Goal: Task Accomplishment & Management: Use online tool/utility

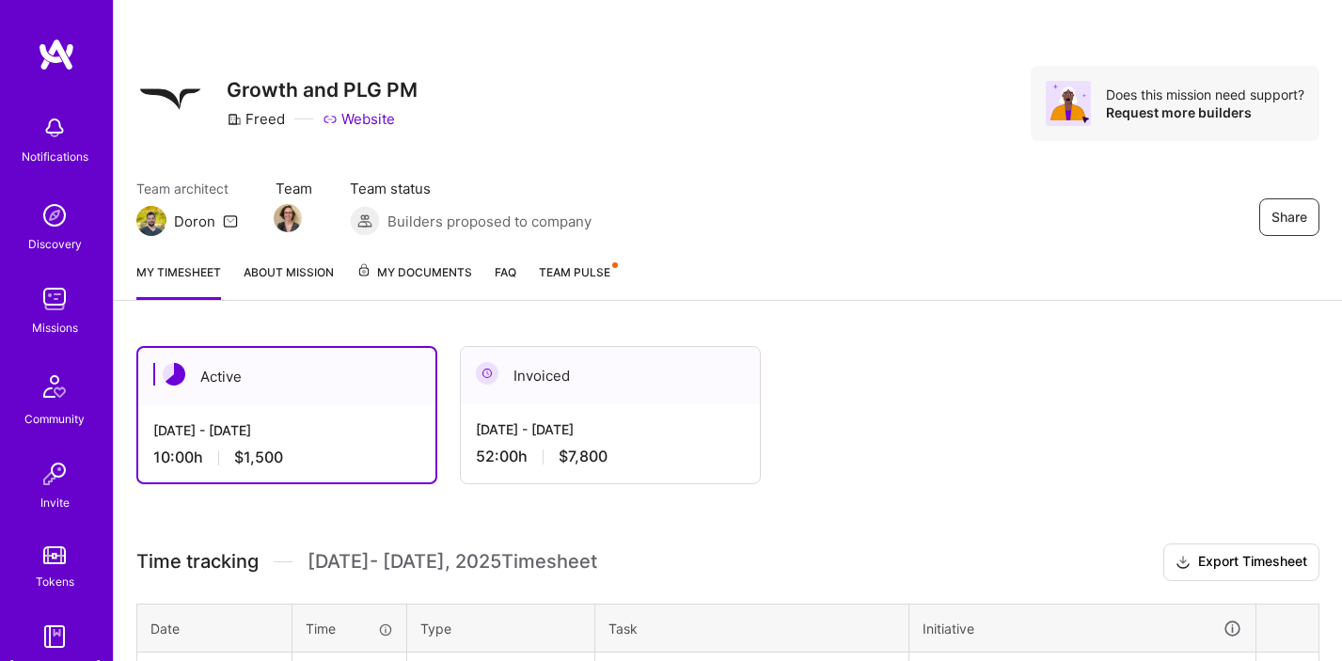
scroll to position [265, 0]
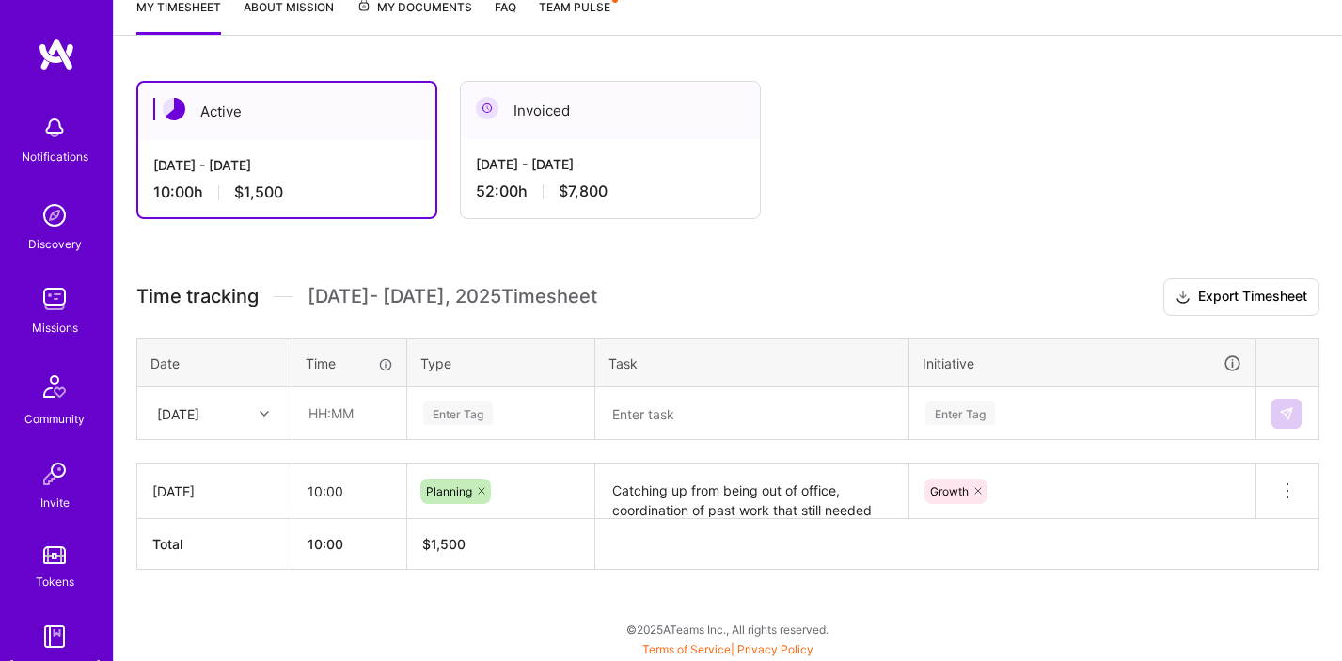
click at [256, 413] on div at bounding box center [266, 413] width 29 height 24
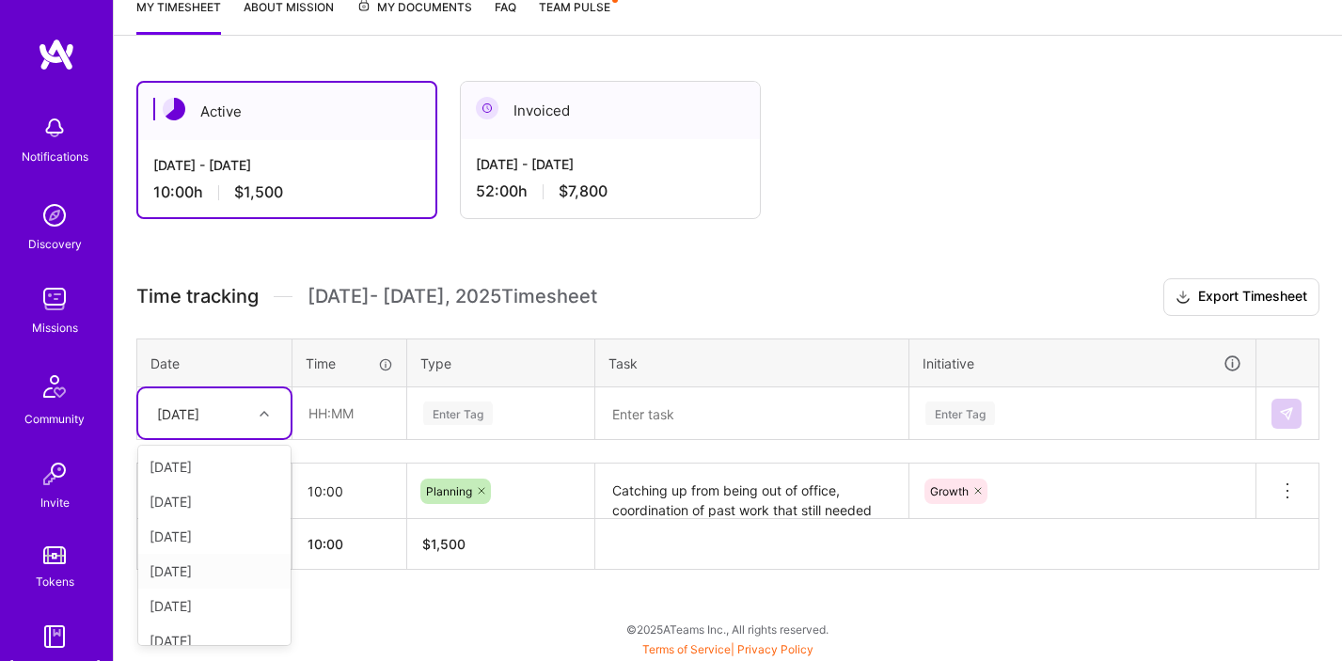
scroll to position [87, 0]
click at [201, 622] on div "[DATE]" at bounding box center [214, 623] width 152 height 35
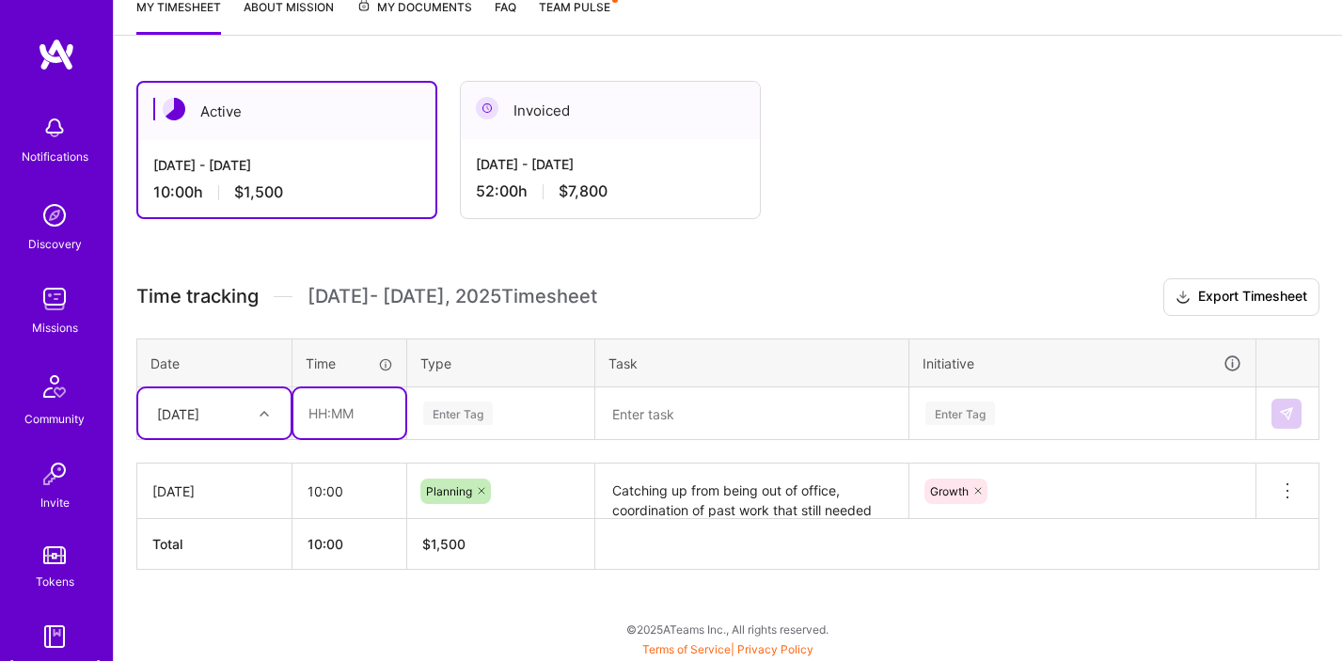
click at [331, 417] on input "text" at bounding box center [349, 413] width 112 height 50
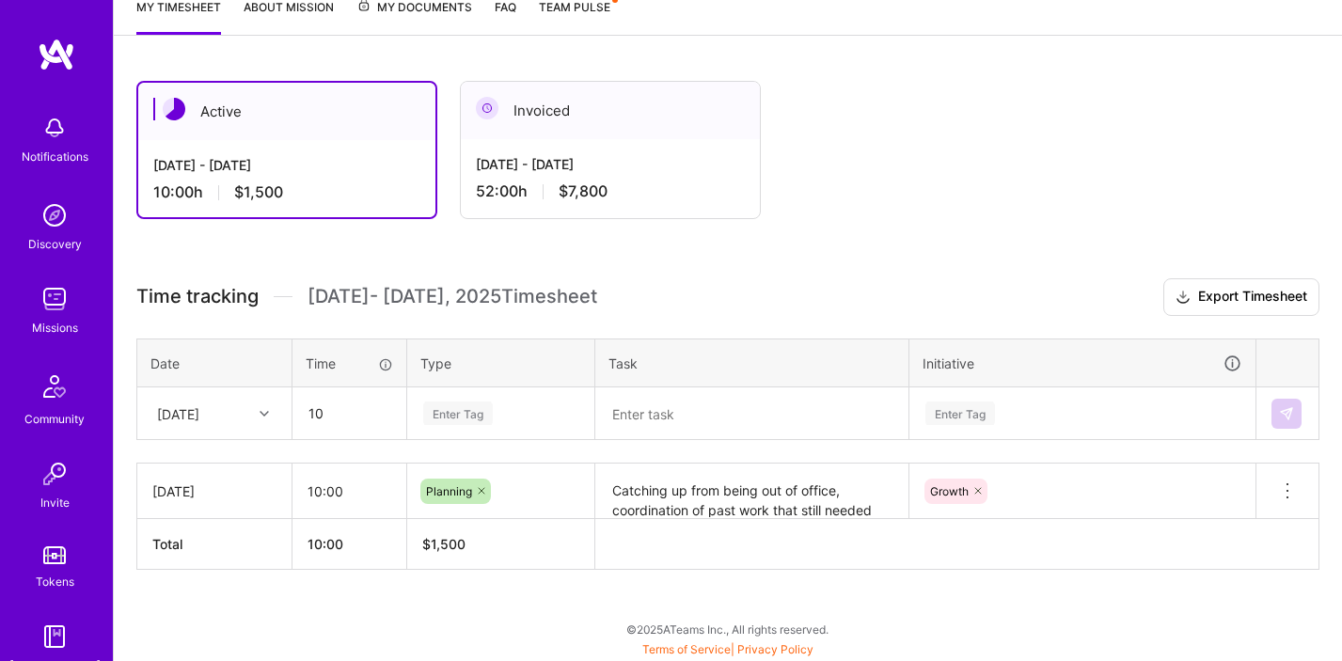
type input "10:00"
click at [597, 285] on span "[DATE] - [DATE] Timesheet" at bounding box center [452, 297] width 290 height 24
click at [458, 406] on div "Enter Tag" at bounding box center [458, 413] width 70 height 29
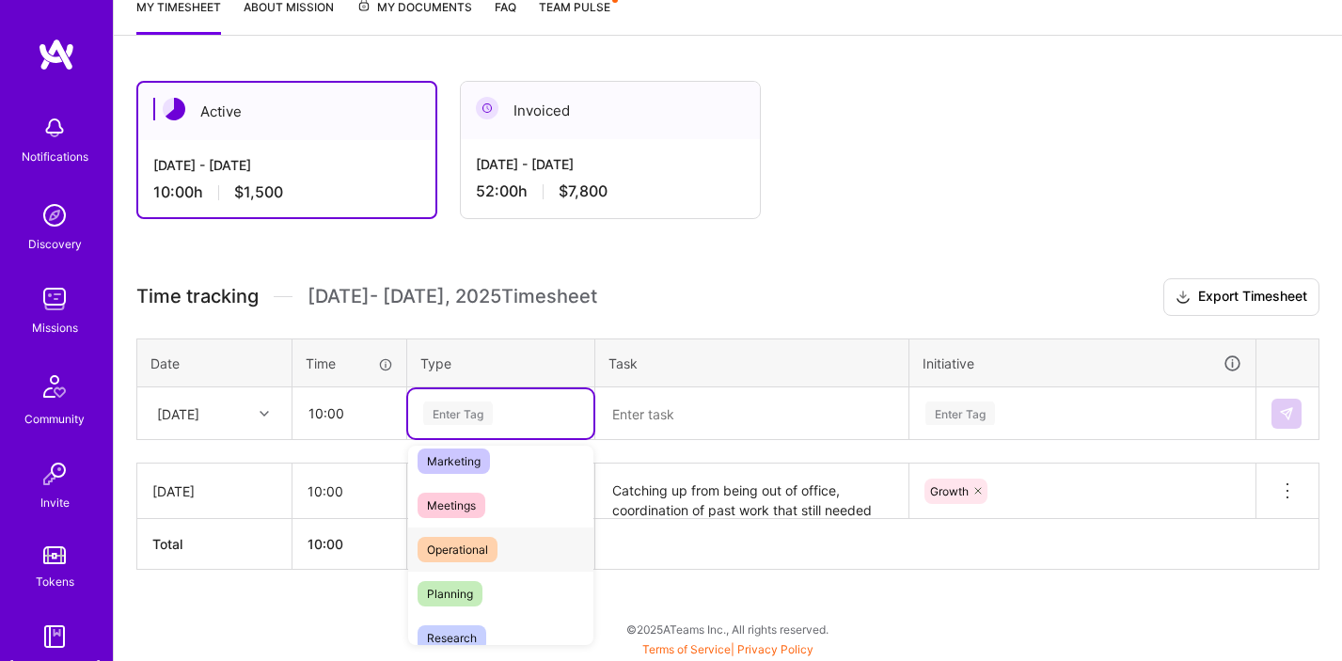
scroll to position [324, 0]
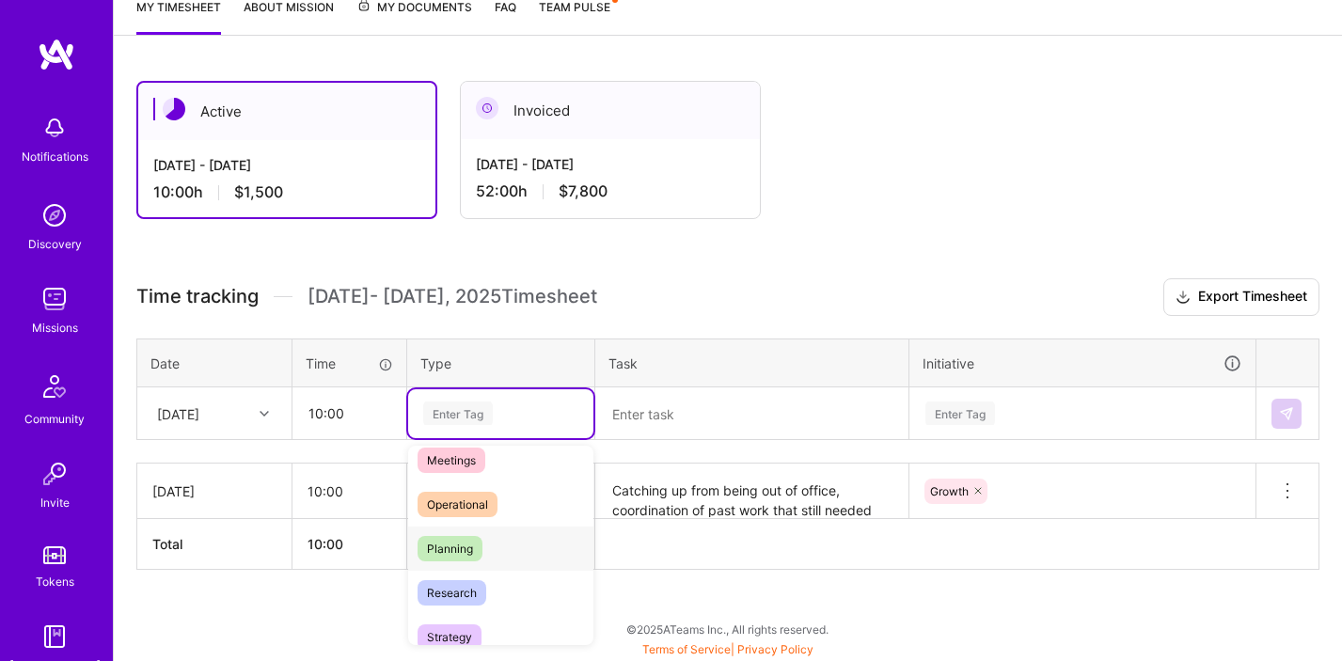
click at [481, 547] on div "Planning" at bounding box center [500, 549] width 185 height 44
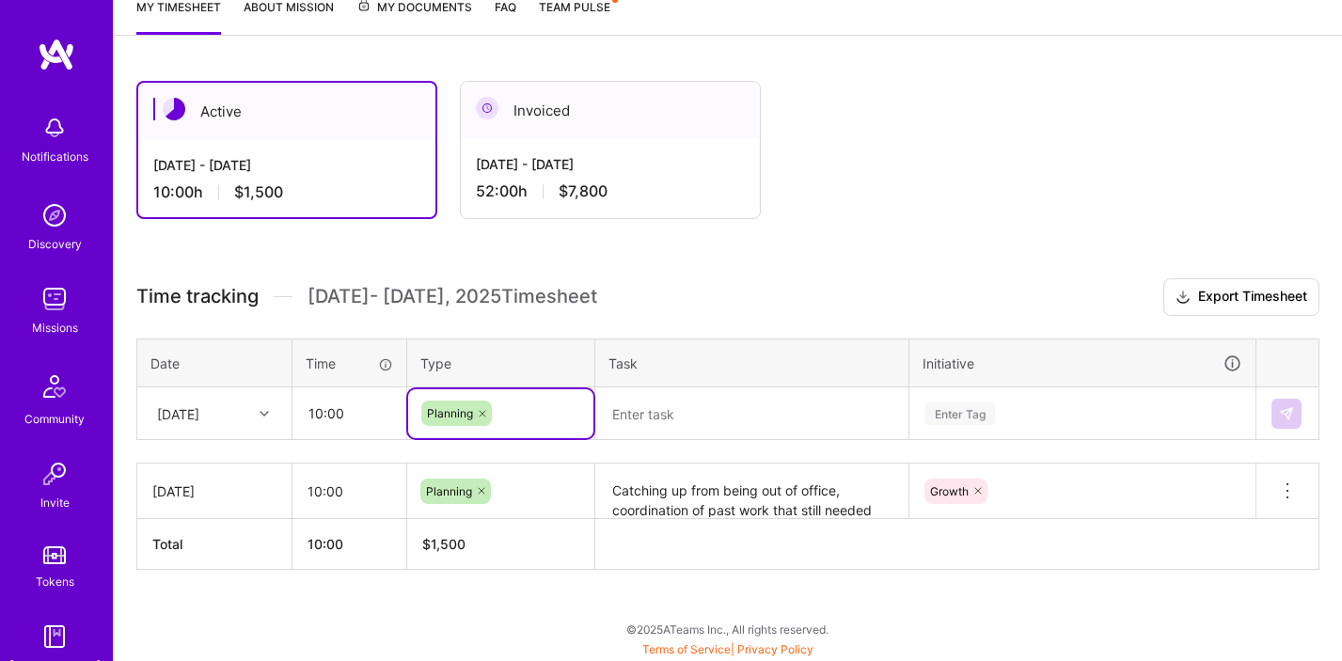
click at [665, 415] on textarea at bounding box center [751, 413] width 309 height 49
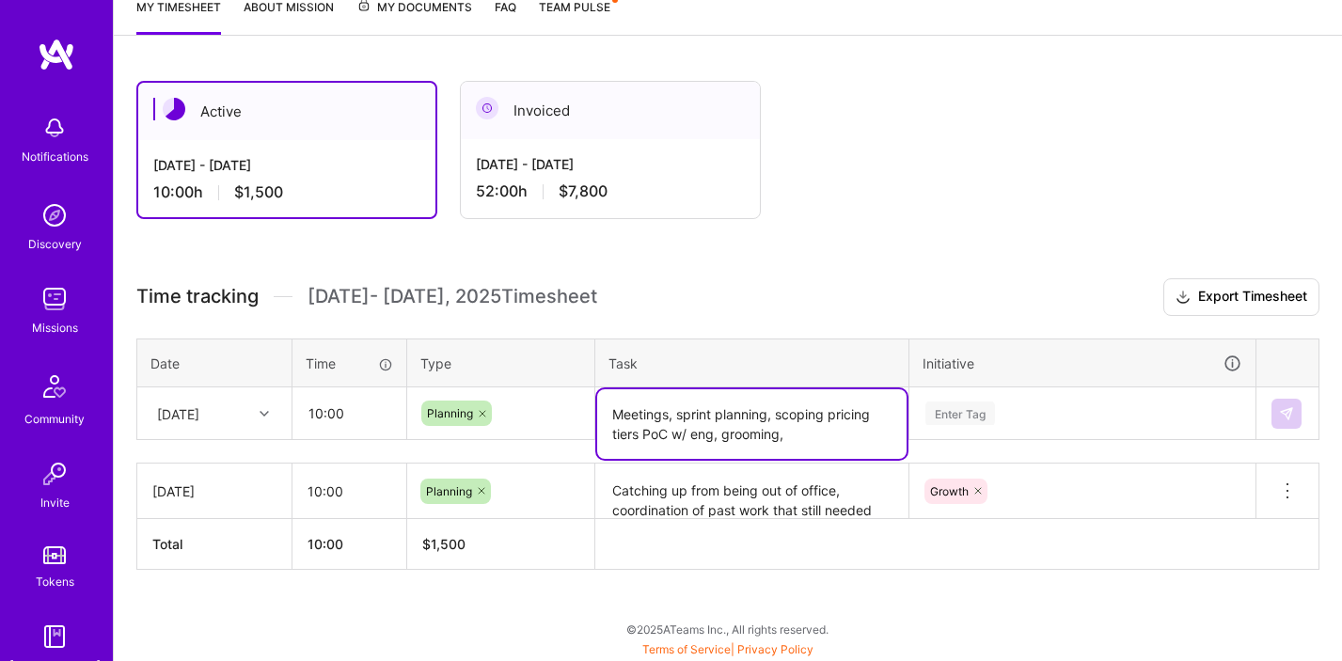
click at [747, 496] on textarea "Catching up from being out of office, coordination of past work that still need…" at bounding box center [751, 491] width 309 height 52
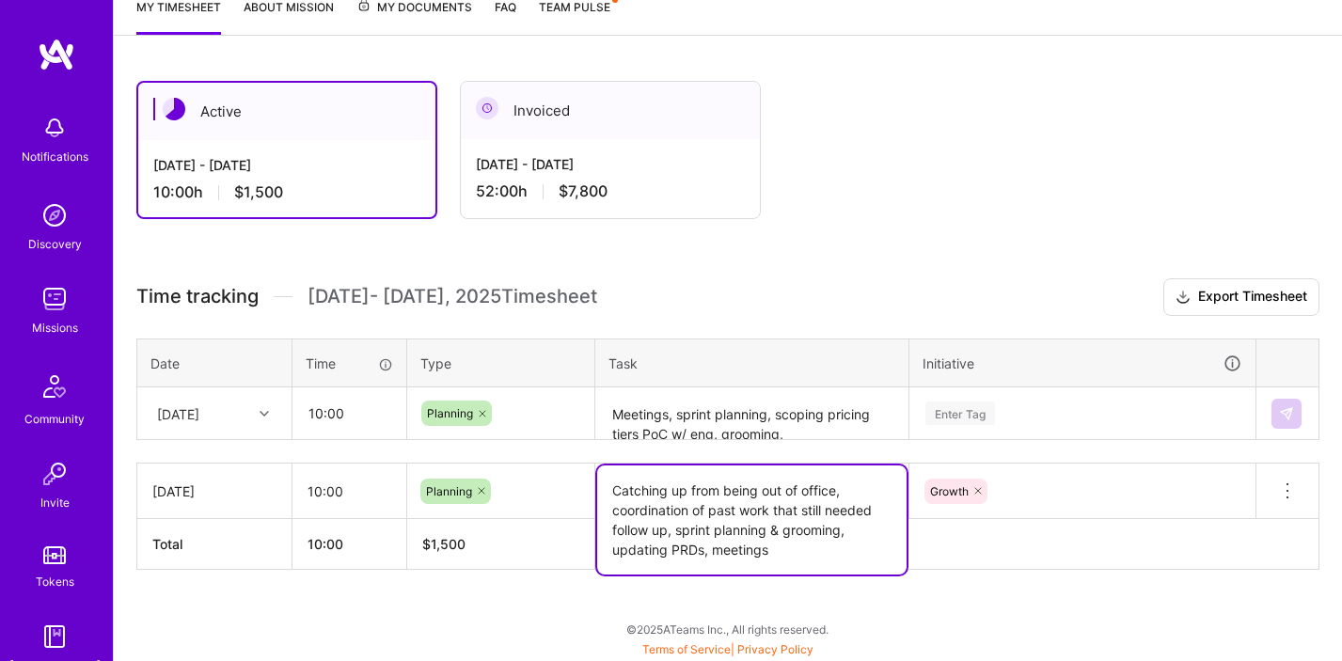
click at [755, 421] on textarea "Meetings, sprint planning, scoping pricing tiers PoC w/ eng, grooming," at bounding box center [751, 414] width 309 height 50
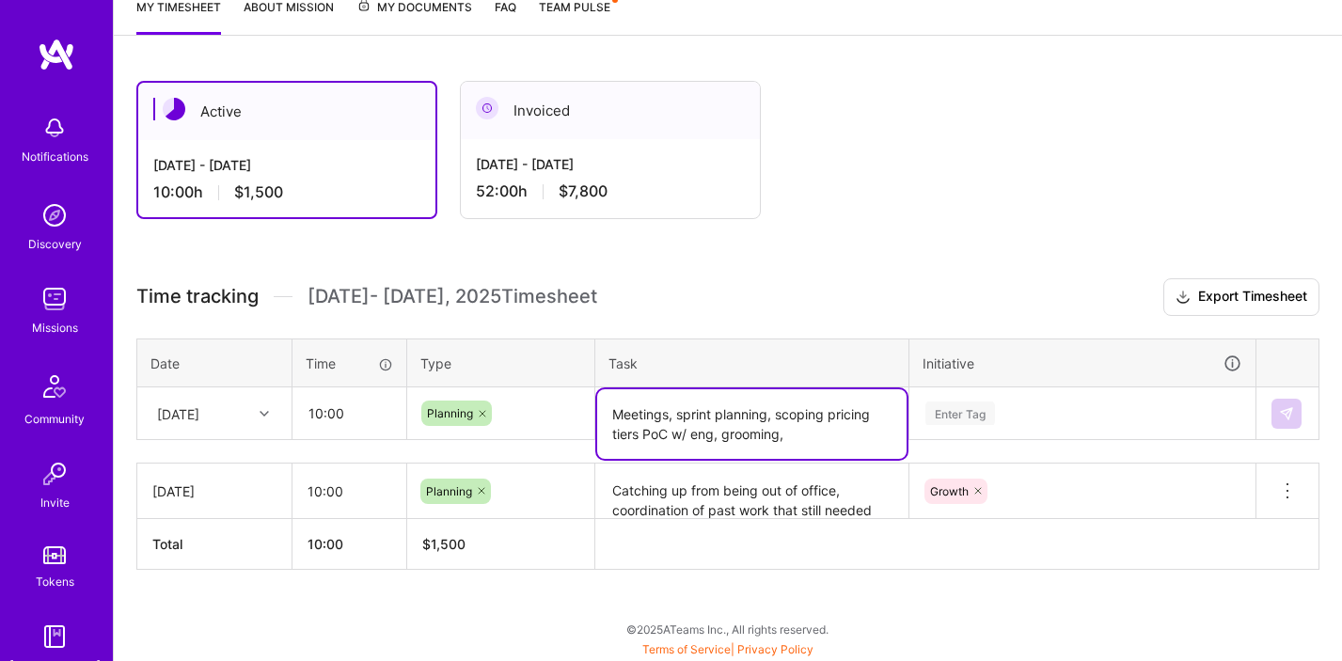
click at [804, 437] on textarea "Meetings, sprint planning, scoping pricing tiers PoC w/ eng, grooming," at bounding box center [751, 424] width 309 height 70
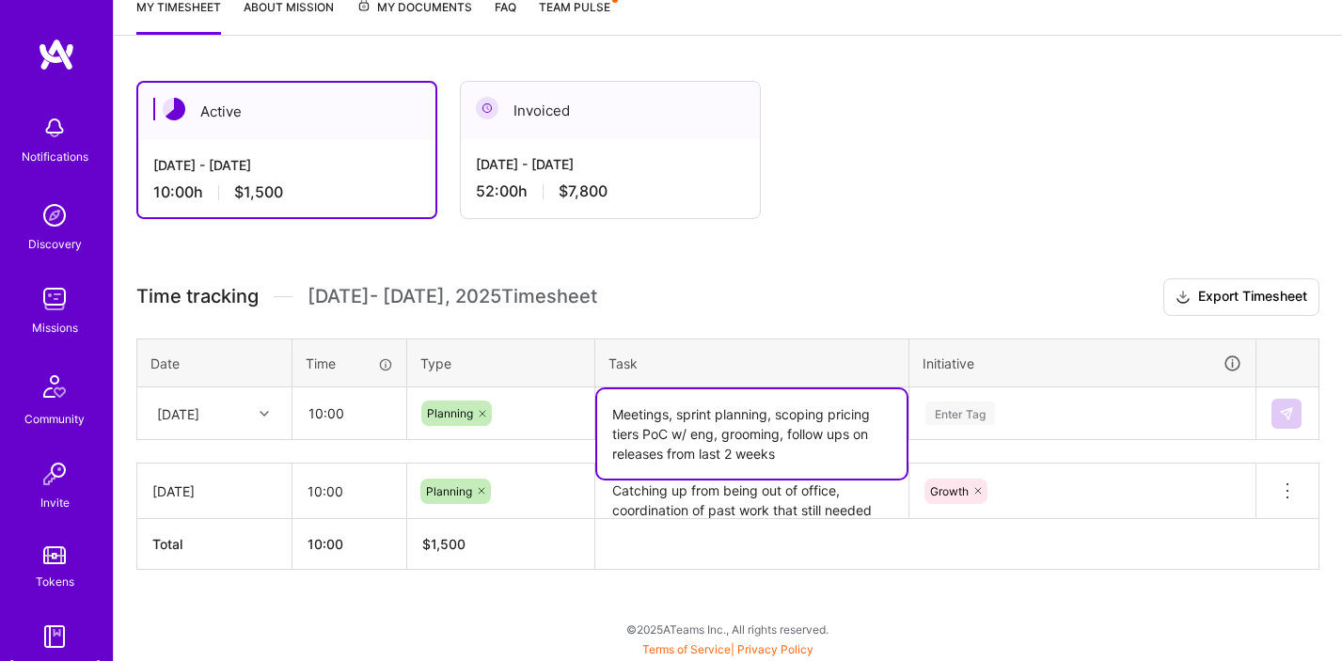
type textarea "Meetings, sprint planning, scoping pricing tiers PoC w/ eng, grooming, follow u…"
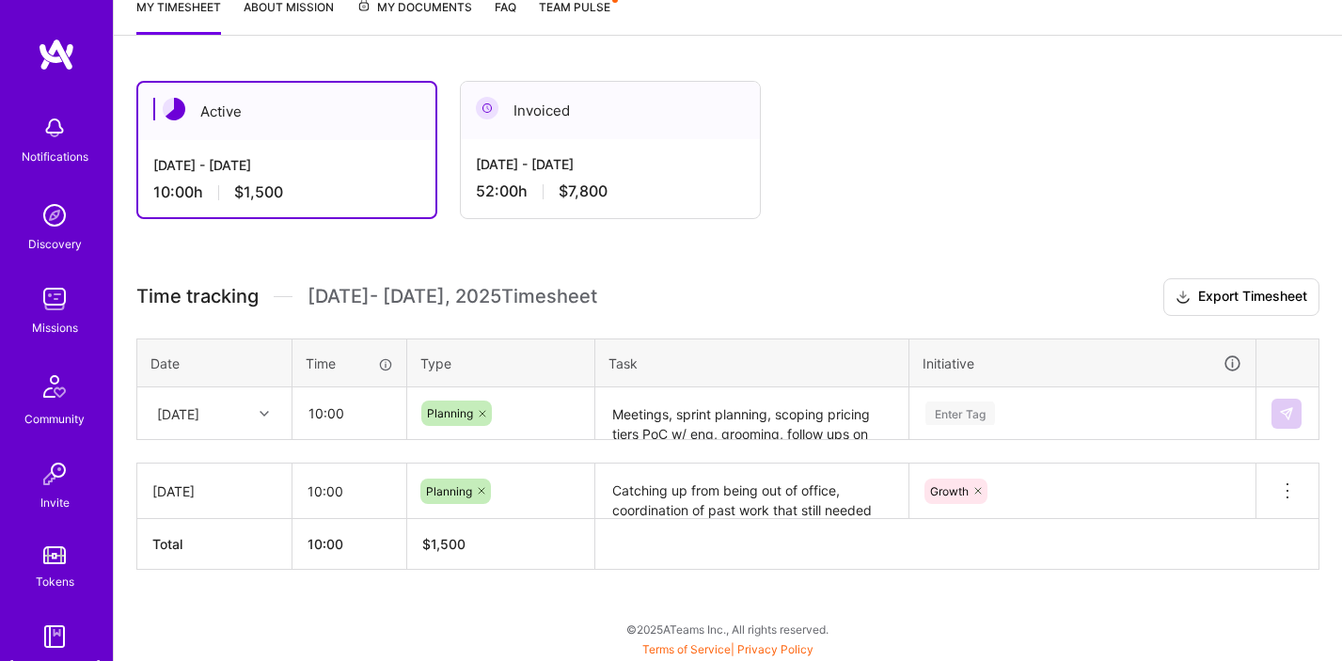
click at [919, 278] on h3 "Time tracking [DATE] - [DATE] Timesheet Export Timesheet" at bounding box center [727, 297] width 1183 height 38
click at [954, 423] on div "Enter Tag" at bounding box center [960, 413] width 70 height 29
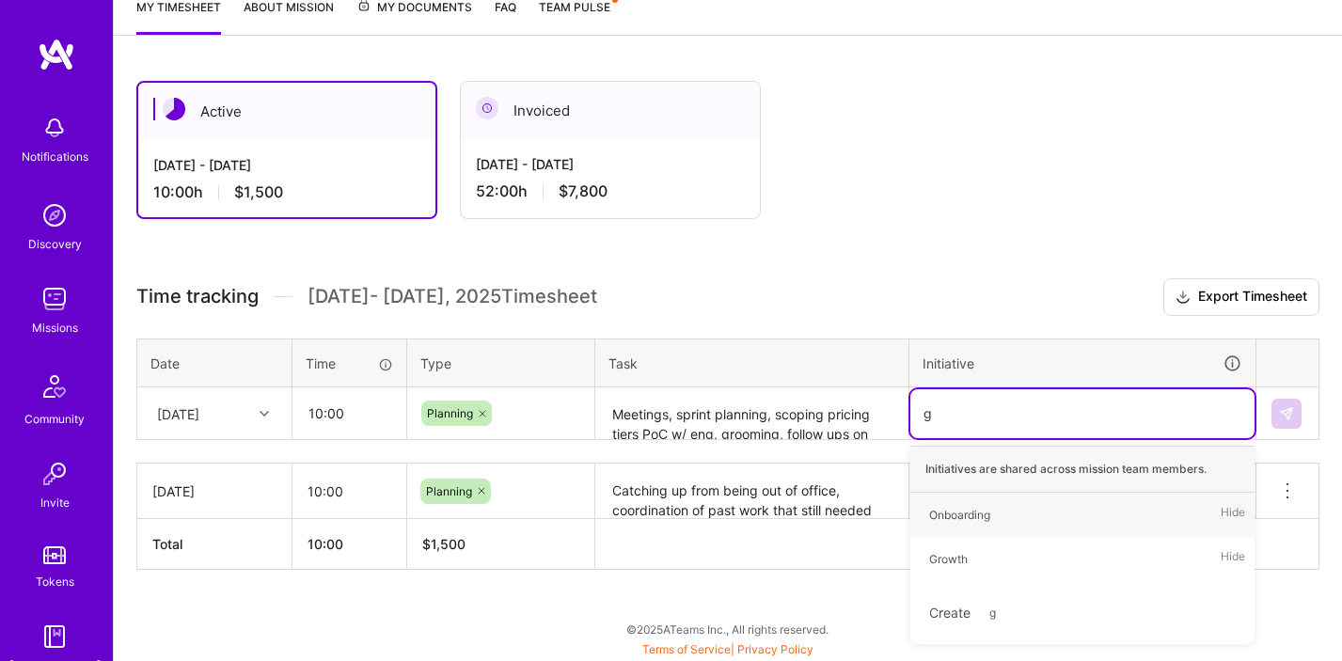
type input "gr"
click at [970, 518] on span "Growth" at bounding box center [948, 514] width 57 height 25
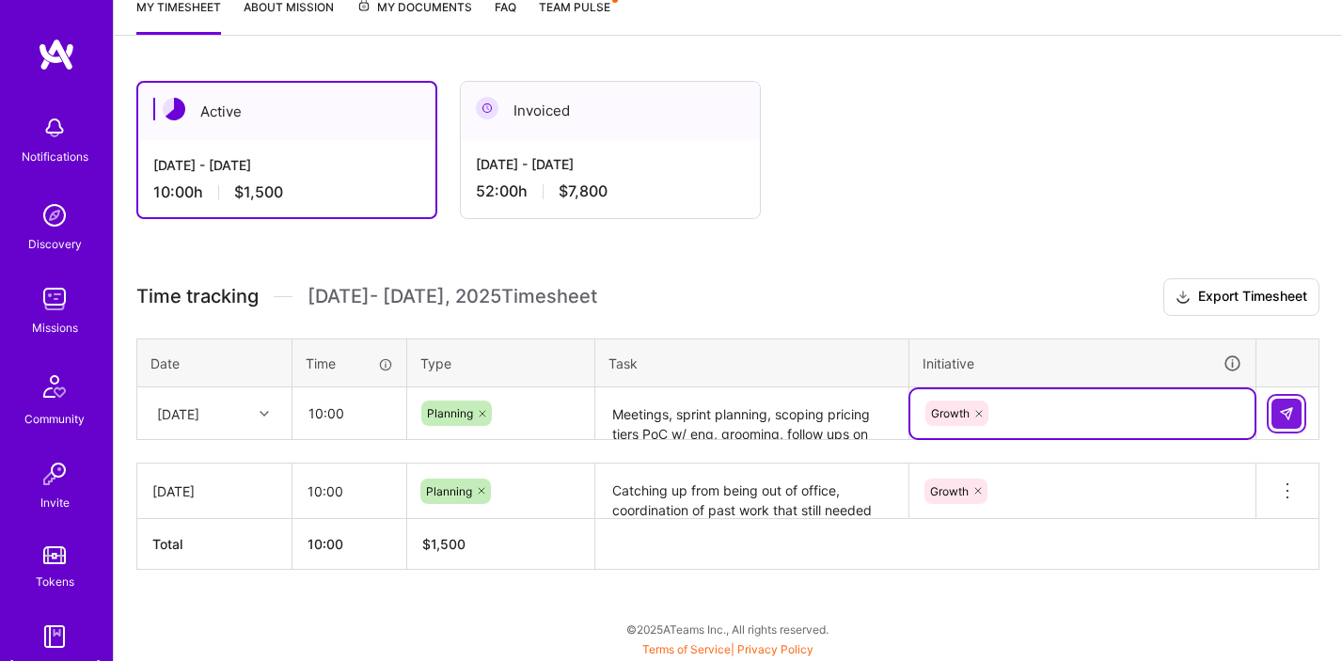
click at [1284, 414] on img at bounding box center [1286, 413] width 15 height 15
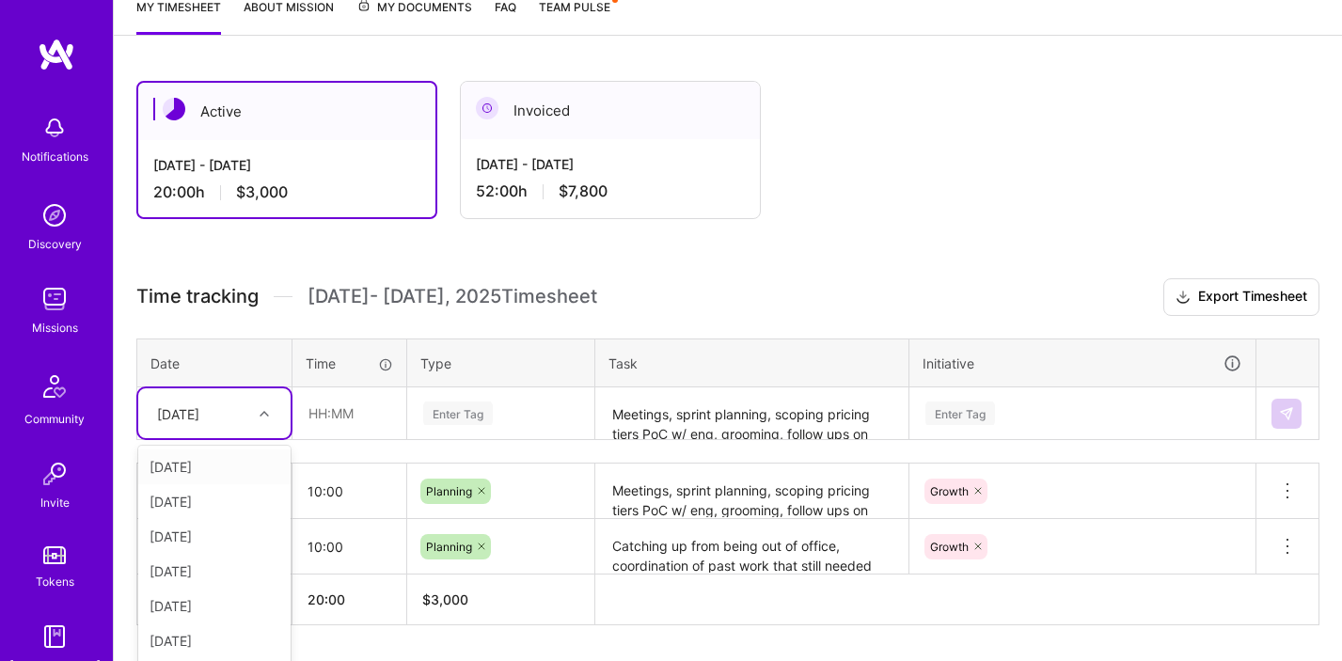
scroll to position [321, 0]
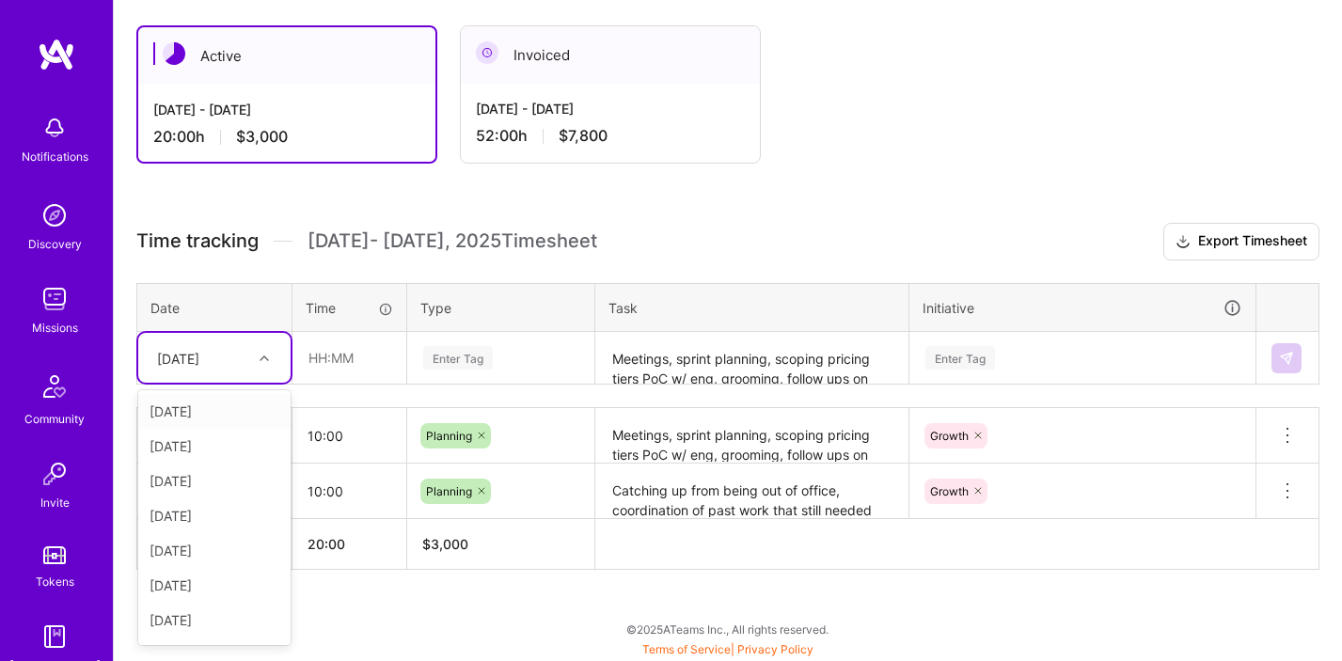
click at [260, 383] on div "option [DATE], selected. option [DATE] focused, 1 of 9. 8 results available. Us…" at bounding box center [214, 358] width 152 height 50
click at [181, 622] on div "[DATE]" at bounding box center [214, 623] width 152 height 35
click at [329, 357] on input "text" at bounding box center [349, 358] width 112 height 50
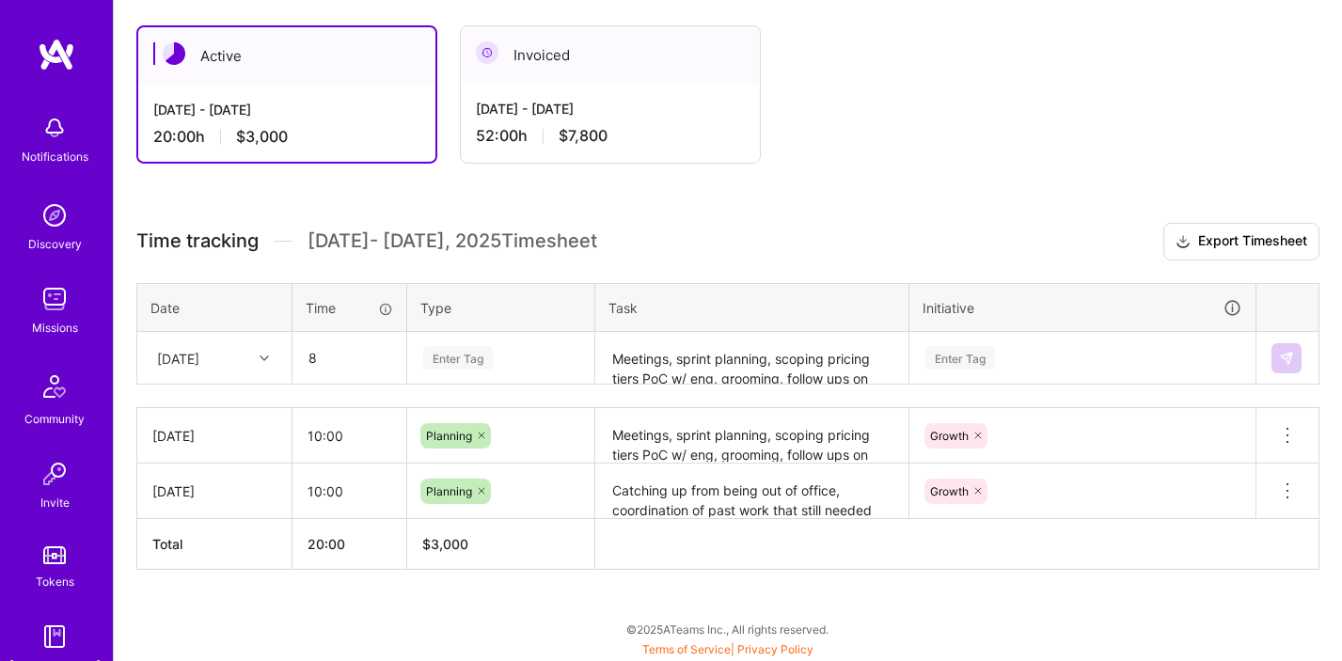
type input "08:00"
click at [713, 231] on h3 "Time tracking [DATE] - [DATE] Timesheet Export Timesheet" at bounding box center [727, 242] width 1183 height 38
click at [462, 354] on div "Enter Tag" at bounding box center [458, 357] width 70 height 29
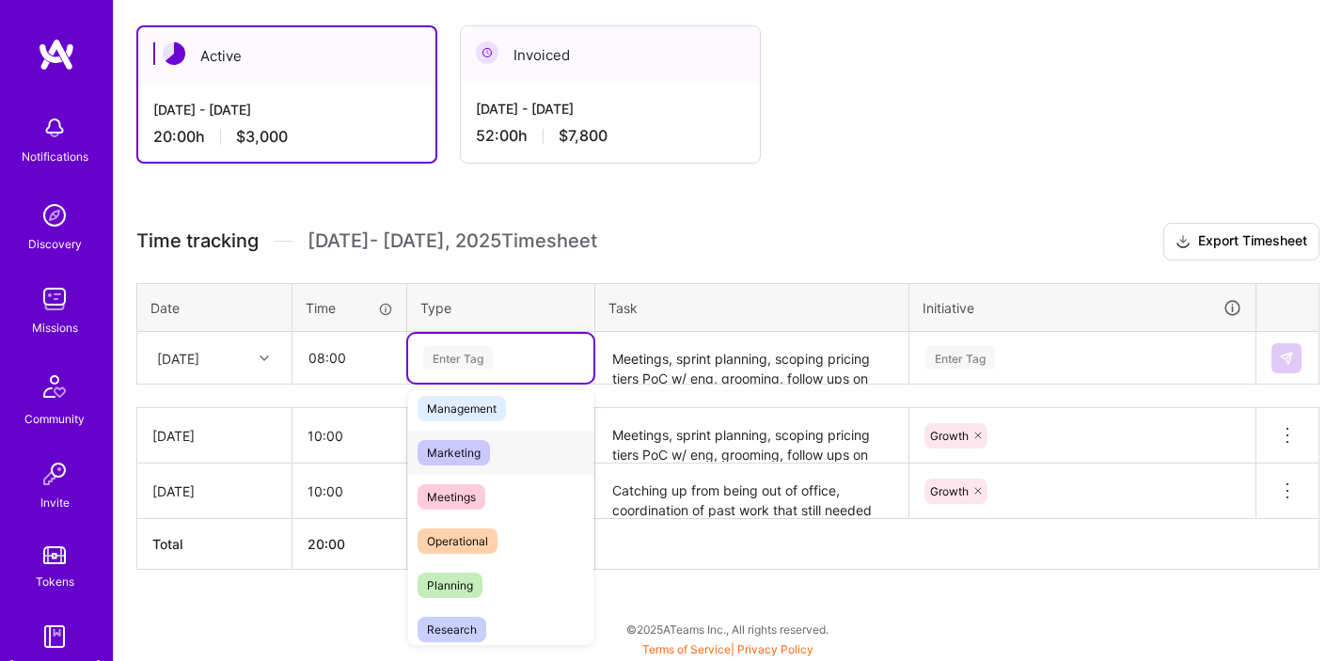
scroll to position [236, 0]
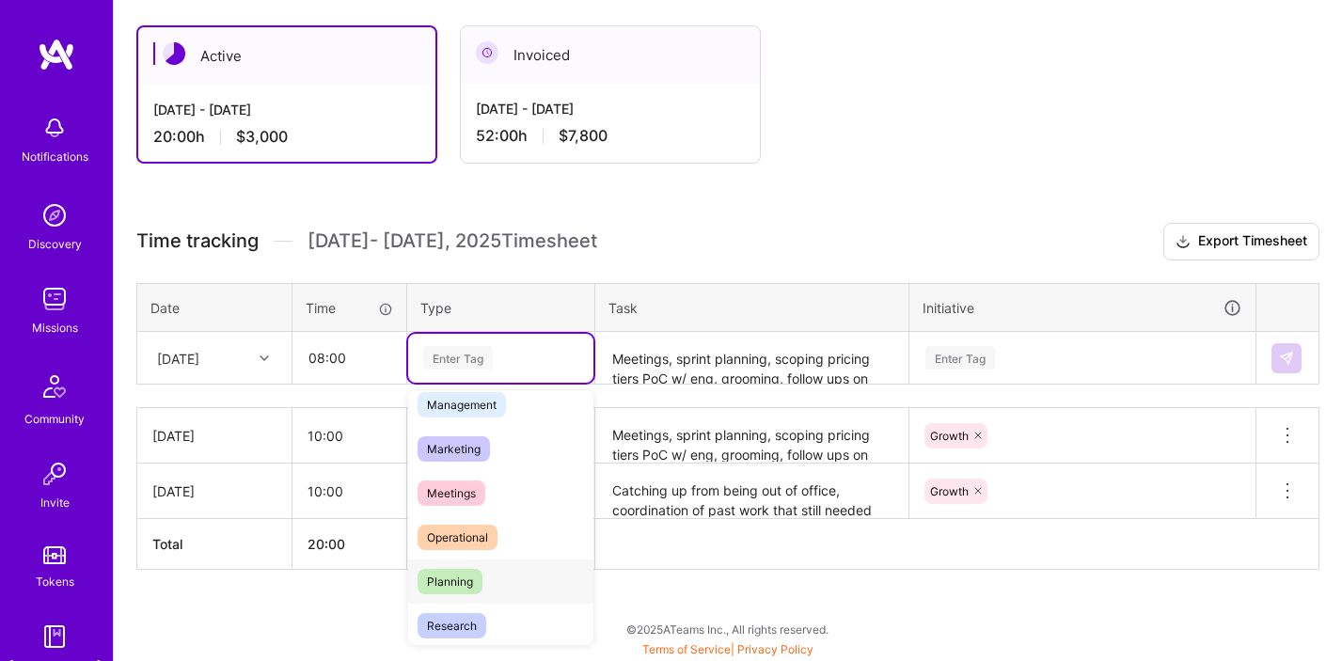
click at [486, 574] on div "Planning" at bounding box center [500, 581] width 185 height 44
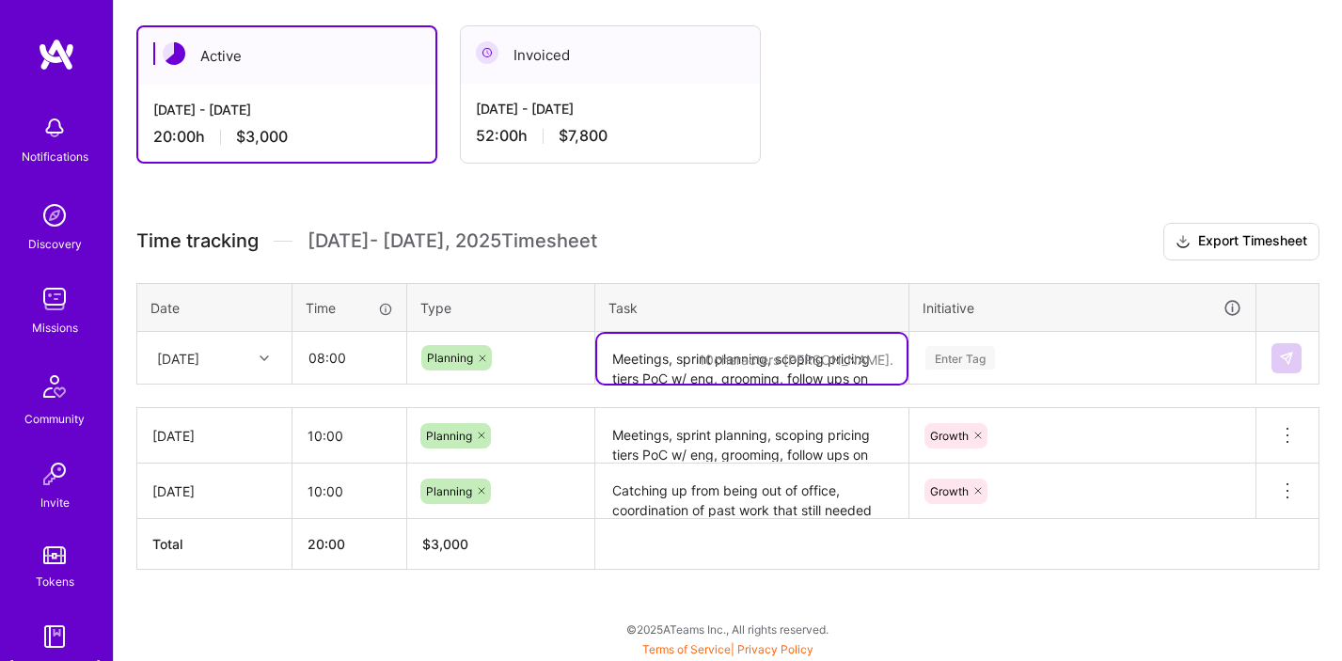
click at [674, 356] on textarea "Meetings, sprint planning, scoping pricing tiers PoC w/ eng, grooming, follow u…" at bounding box center [751, 359] width 309 height 50
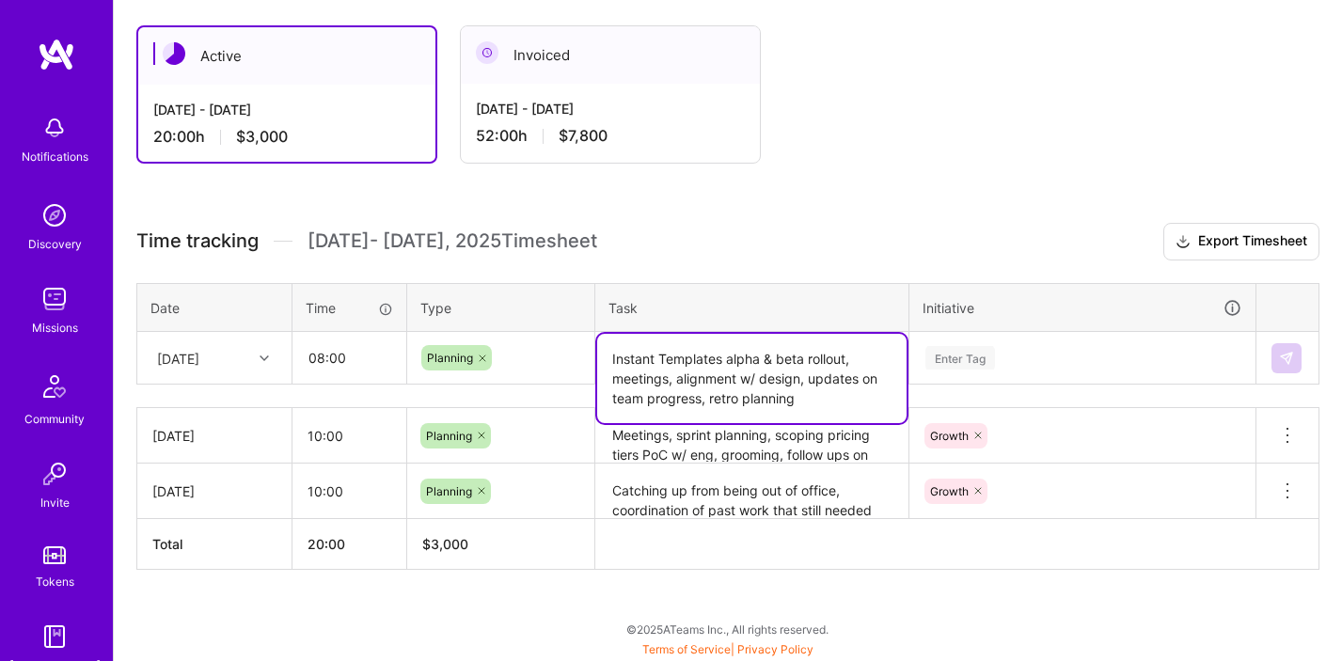
type textarea "Instant Templates alpha & beta rollout, meetings, alignment w/ design, updates …"
click at [924, 236] on h3 "Time tracking [DATE] - [DATE] Timesheet Export Timesheet" at bounding box center [727, 242] width 1183 height 38
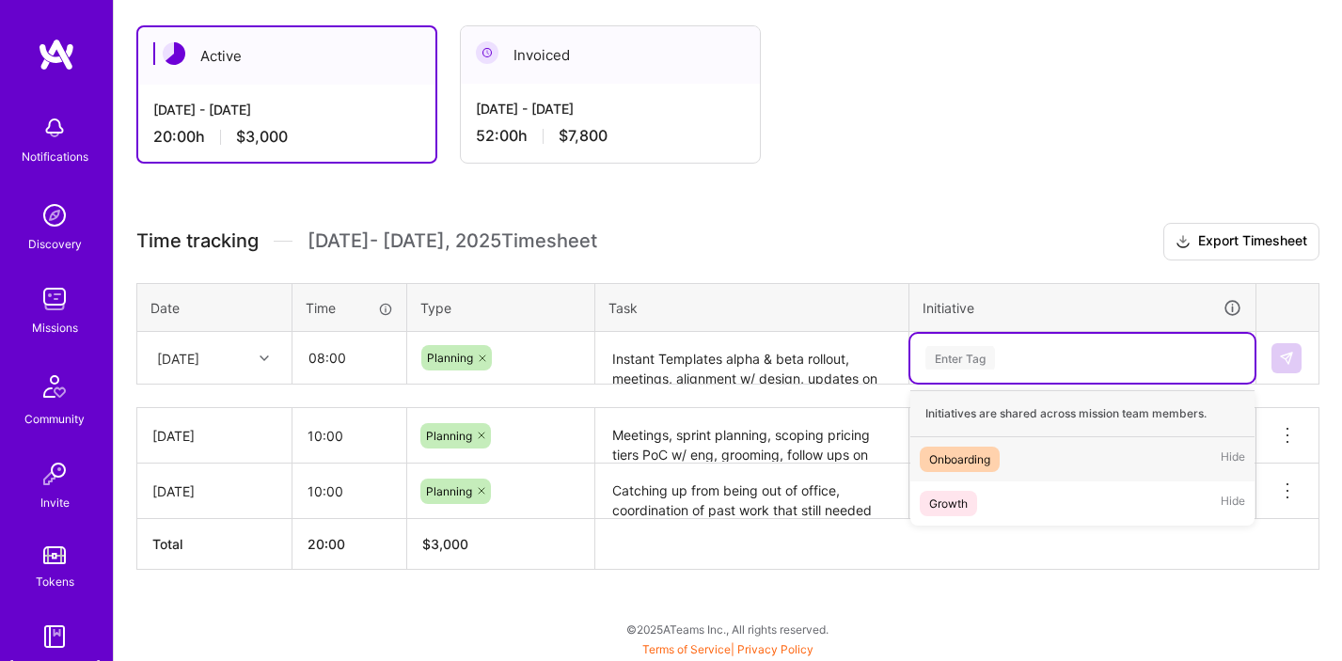
click at [948, 350] on div "Enter Tag" at bounding box center [960, 357] width 70 height 29
click at [969, 497] on span "Growth" at bounding box center [948, 503] width 57 height 25
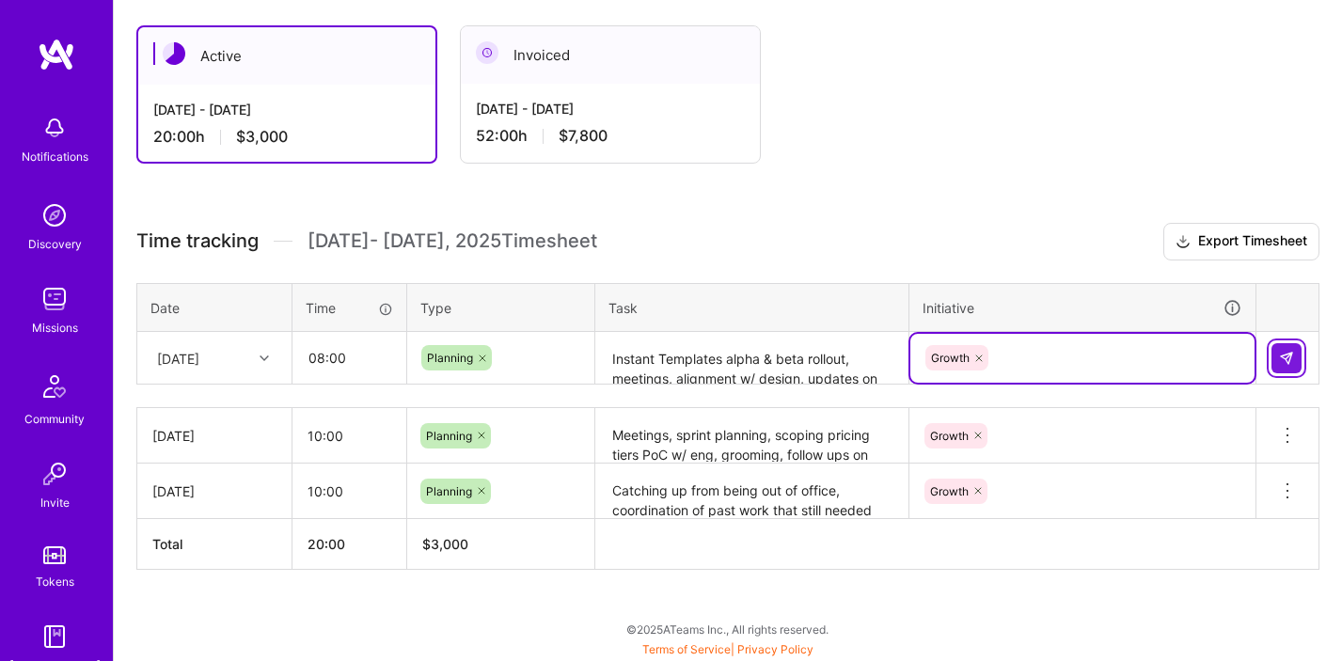
click at [1290, 362] on img at bounding box center [1286, 358] width 15 height 15
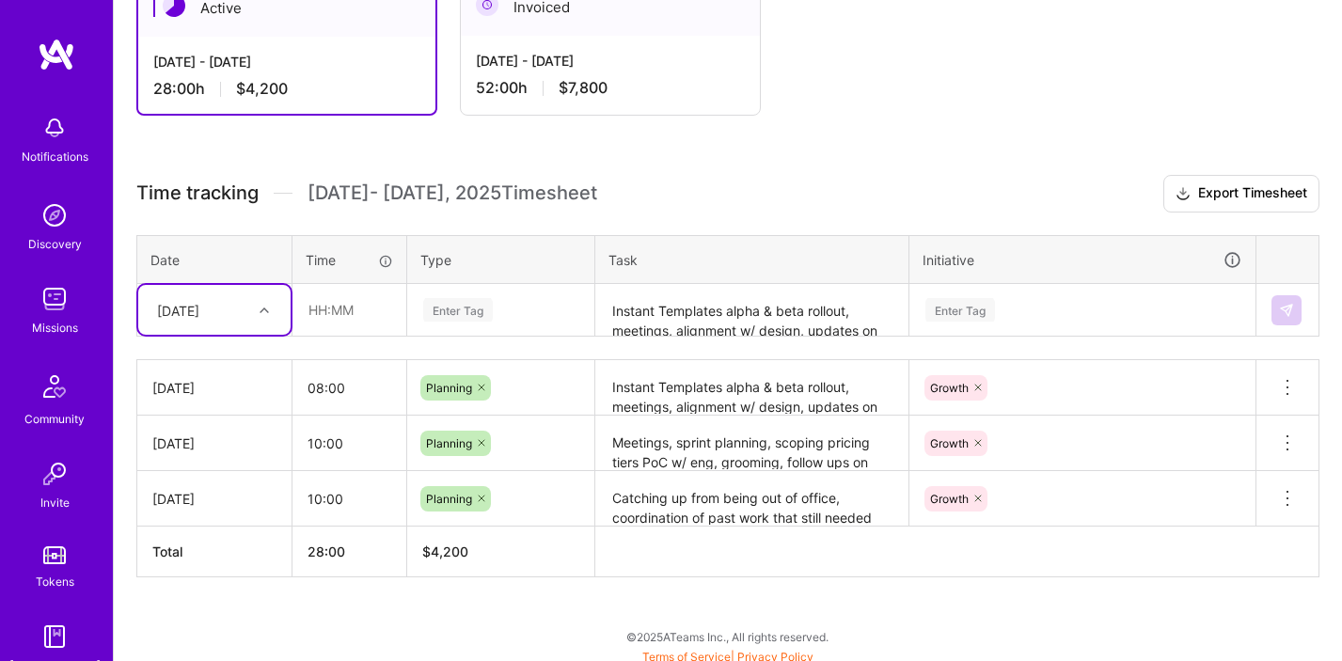
scroll to position [371, 0]
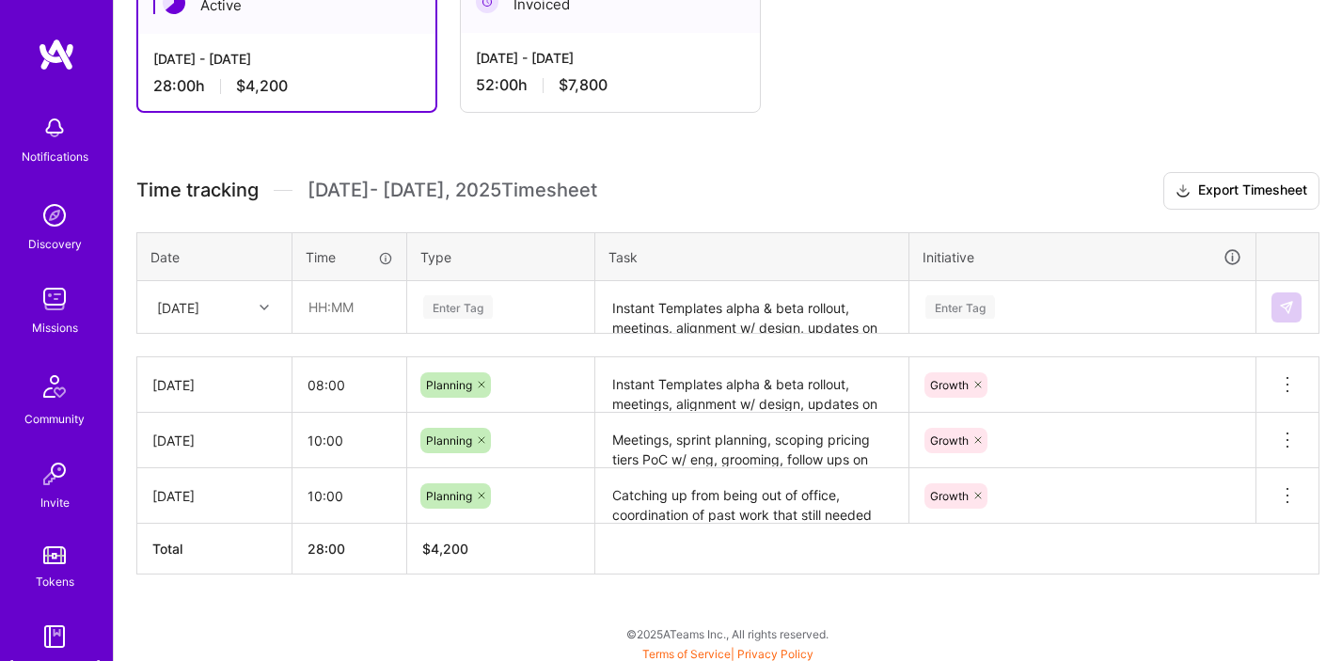
click at [795, 193] on h3 "Time tracking [DATE] - [DATE] Timesheet Export Timesheet" at bounding box center [727, 191] width 1183 height 38
